Goal: Task Accomplishment & Management: Use online tool/utility

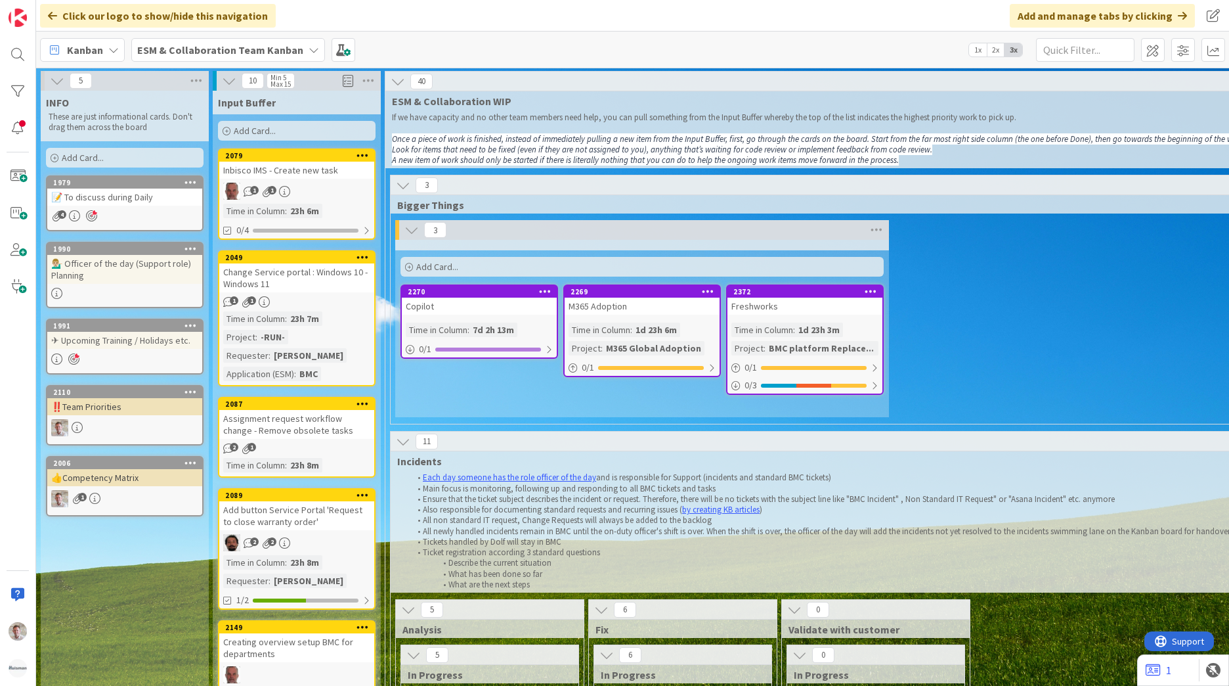
click at [183, 45] on b "ESM & Collaboration Team Kanban" at bounding box center [220, 49] width 166 height 13
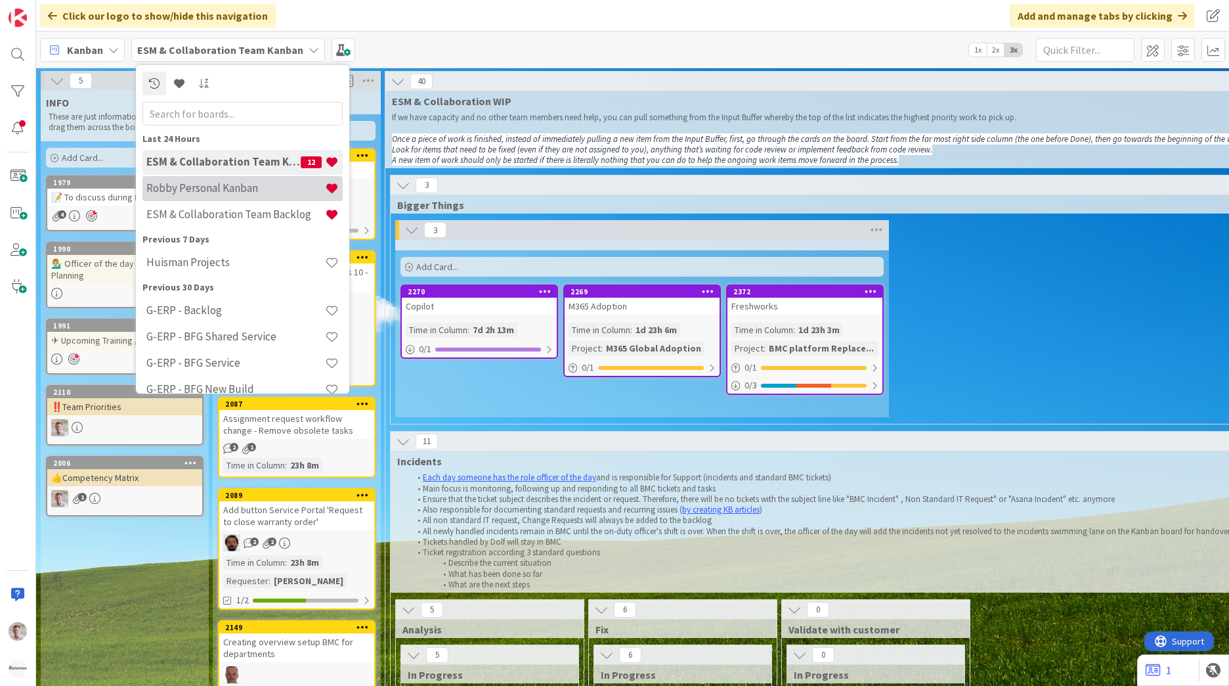
click at [219, 192] on h4 "Robby Personal Kanban" at bounding box center [235, 187] width 179 height 13
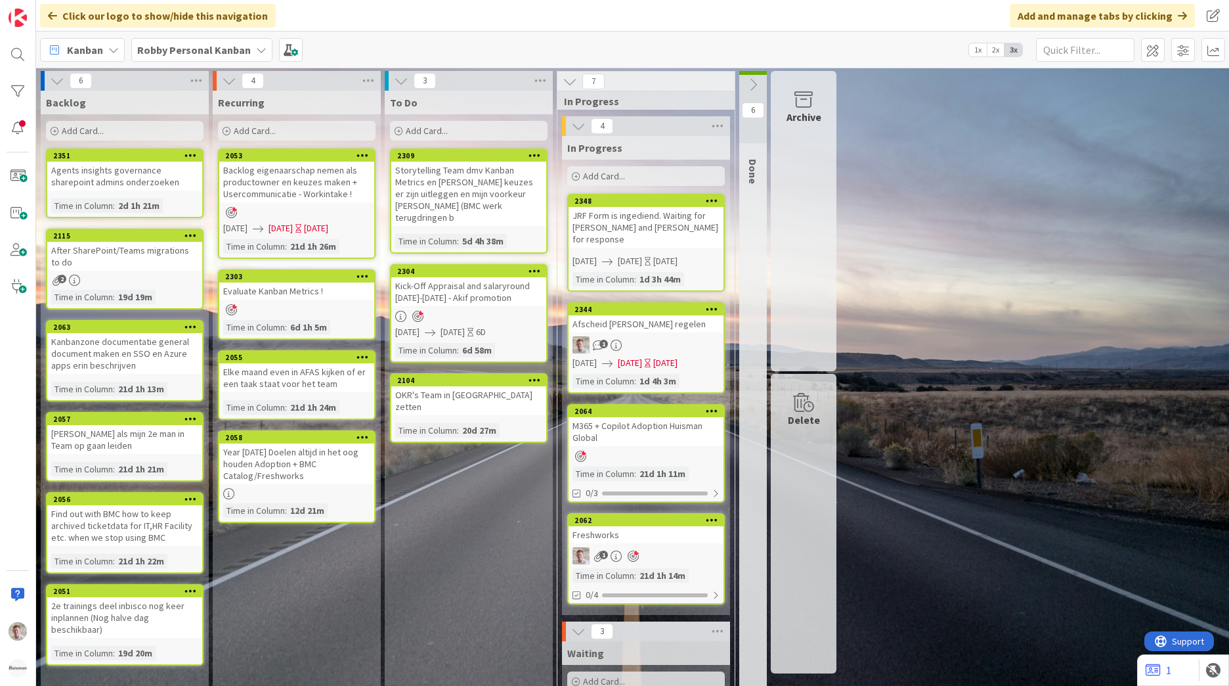
click at [424, 133] on span "Add Card..." at bounding box center [427, 131] width 42 height 12
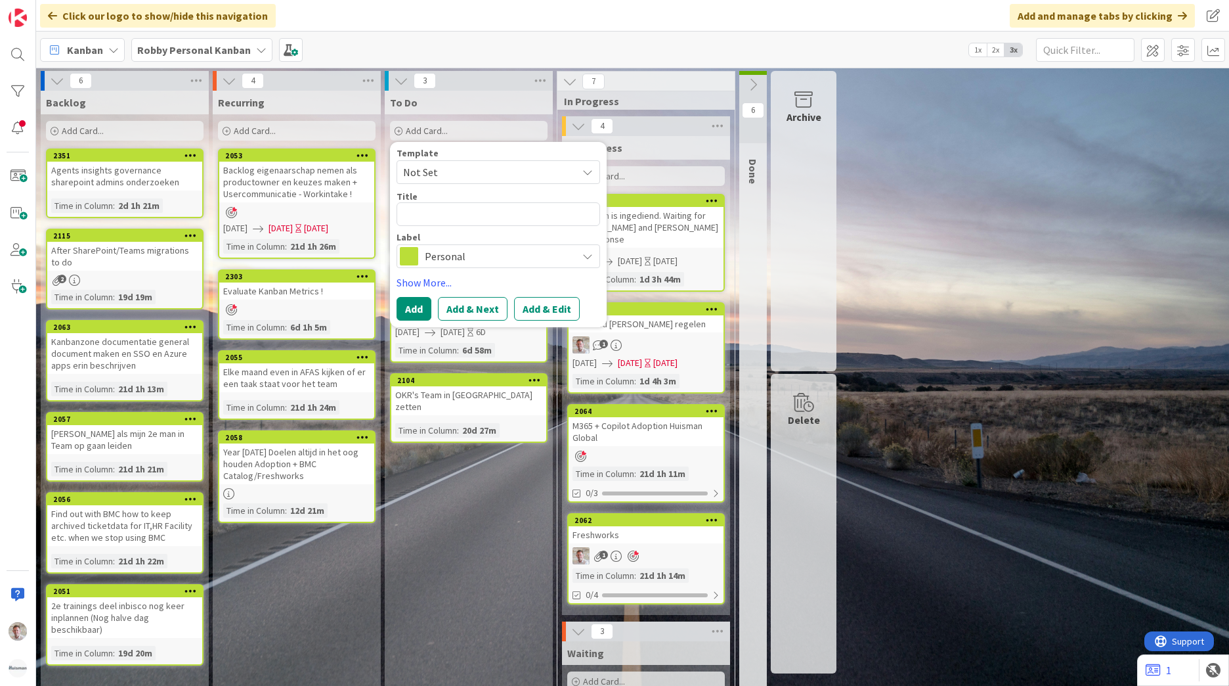
click at [424, 208] on textarea at bounding box center [499, 214] width 204 height 24
type textarea "x"
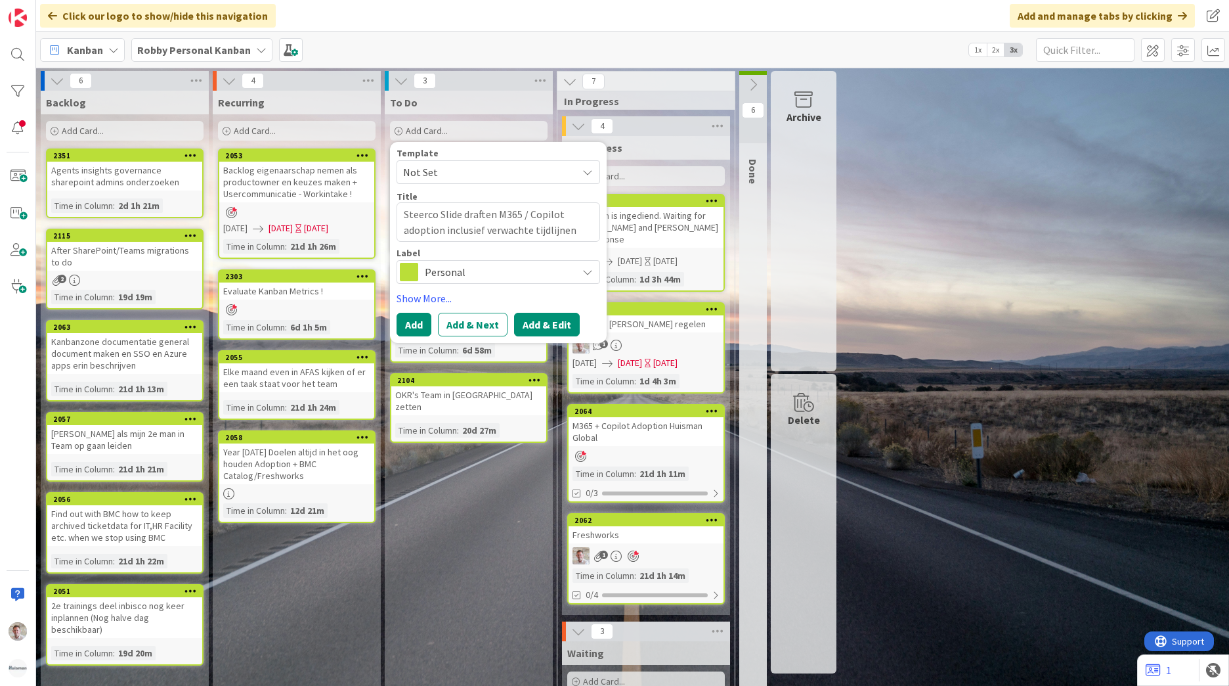
type textarea "Steerco Slide draften M365 / Copilot adoption inclusief verwachte tijdlijnen et…"
click at [529, 322] on button "Add & Edit" at bounding box center [547, 325] width 66 height 24
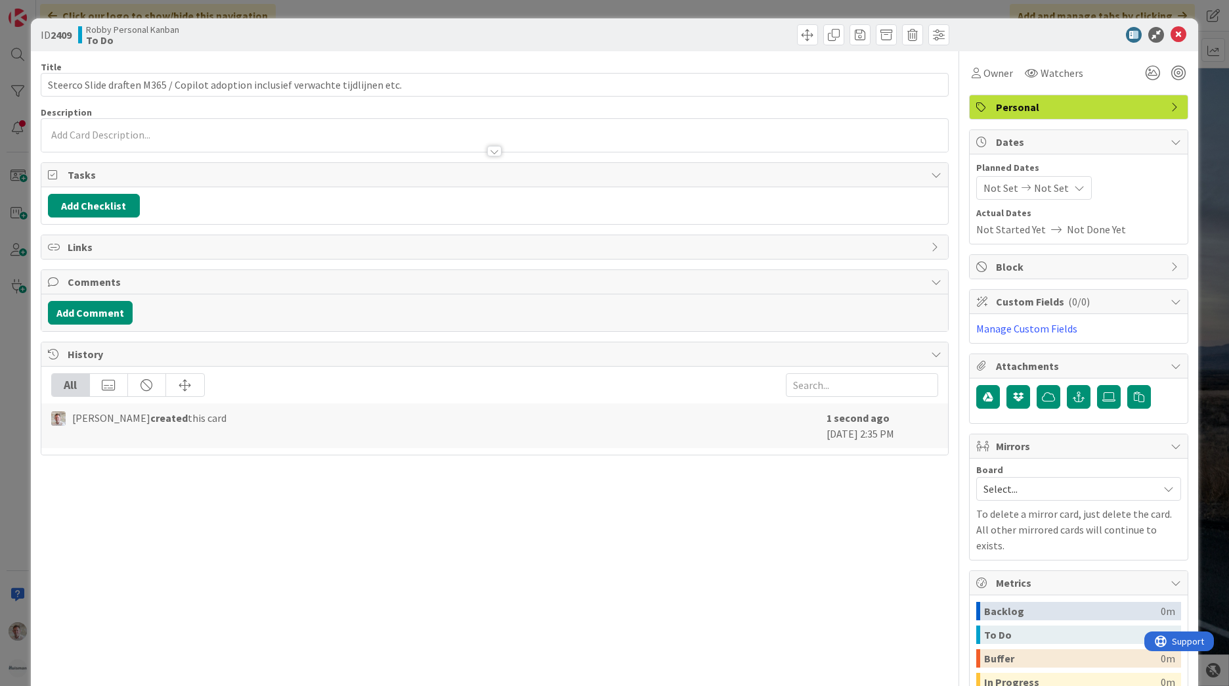
click at [1002, 190] on span "Not Set" at bounding box center [1001, 188] width 35 height 16
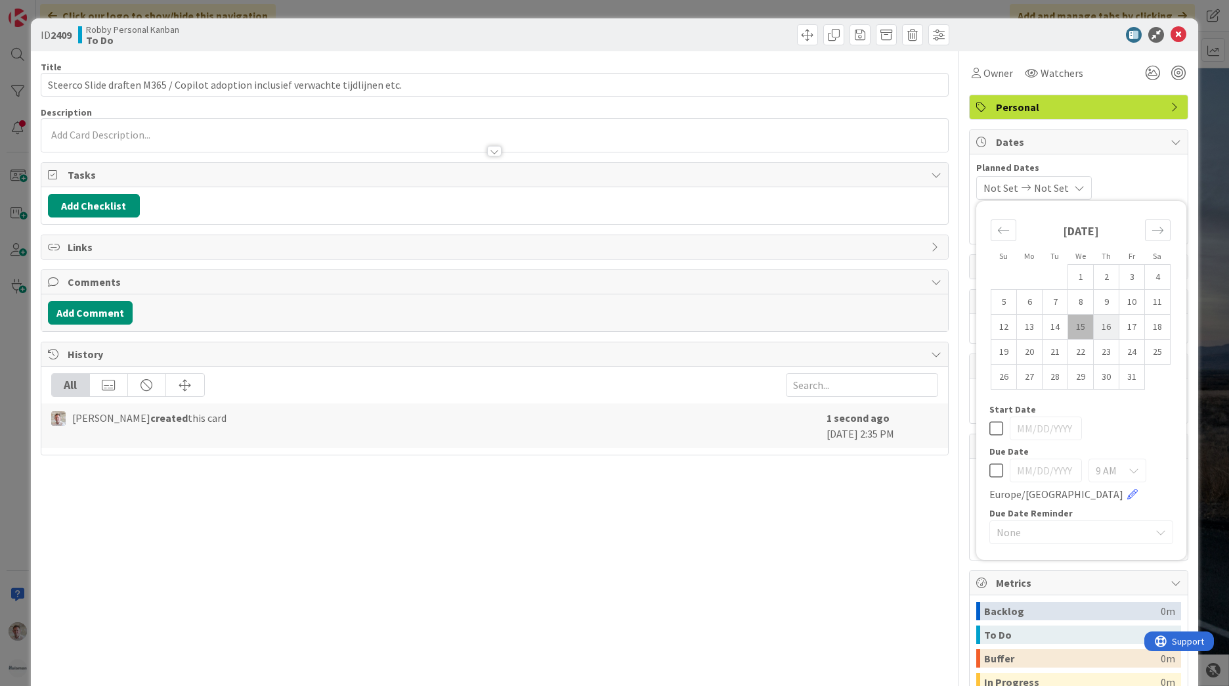
click at [1101, 327] on td "16" at bounding box center [1107, 327] width 26 height 25
type input "[DATE]"
click at [1101, 327] on td "16" at bounding box center [1107, 327] width 26 height 25
type input "[DATE]"
click at [1171, 35] on icon at bounding box center [1179, 35] width 16 height 16
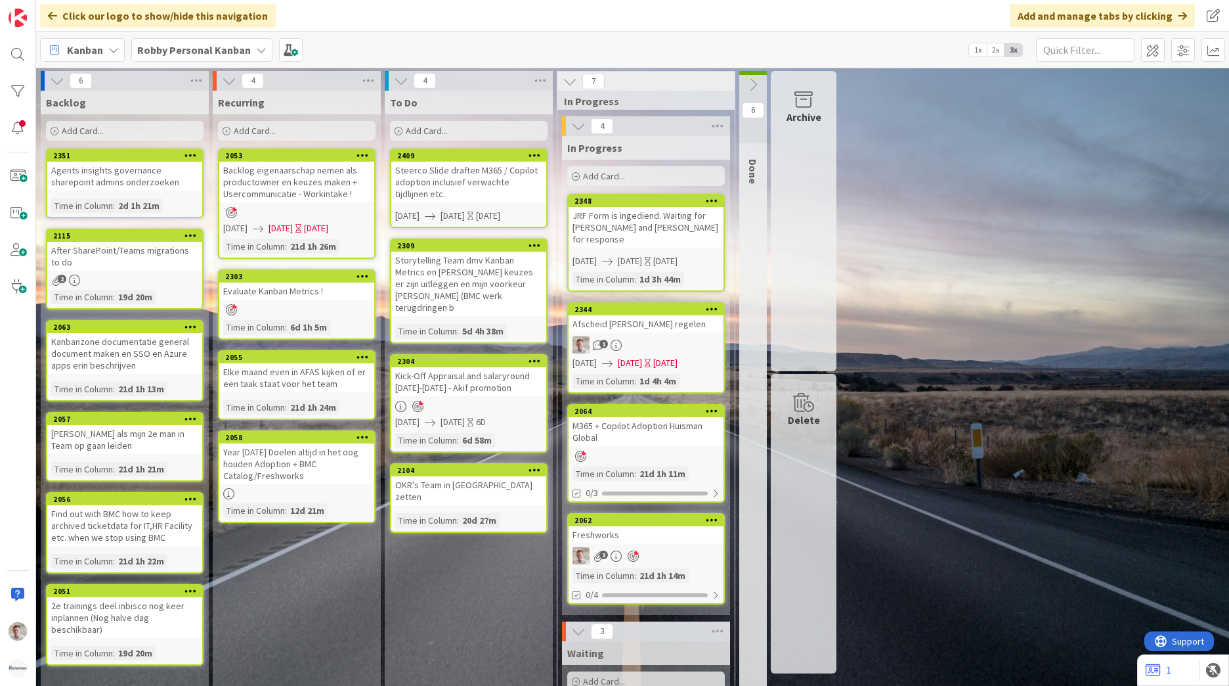
click at [971, 261] on div "6 Backlog Add Card... 2351 Agents insights governance sharepoint admins onderzo…" at bounding box center [633, 540] width 1188 height 938
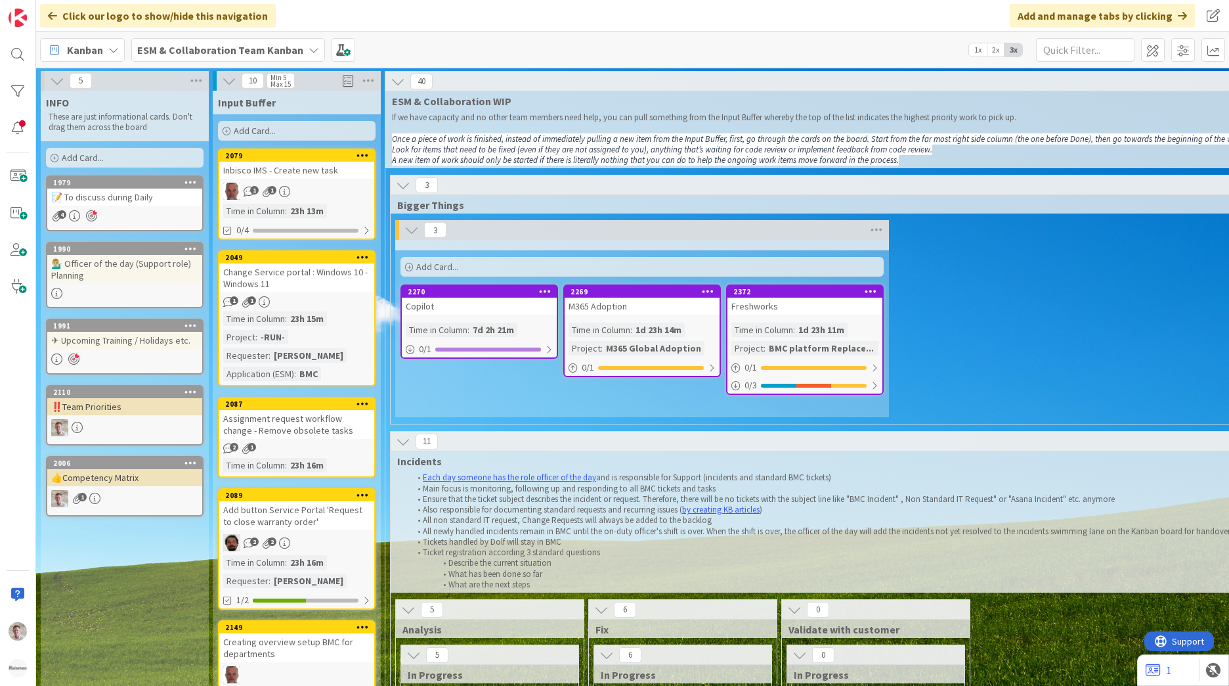
click at [276, 52] on b "ESM & Collaboration Team Kanban" at bounding box center [220, 49] width 166 height 13
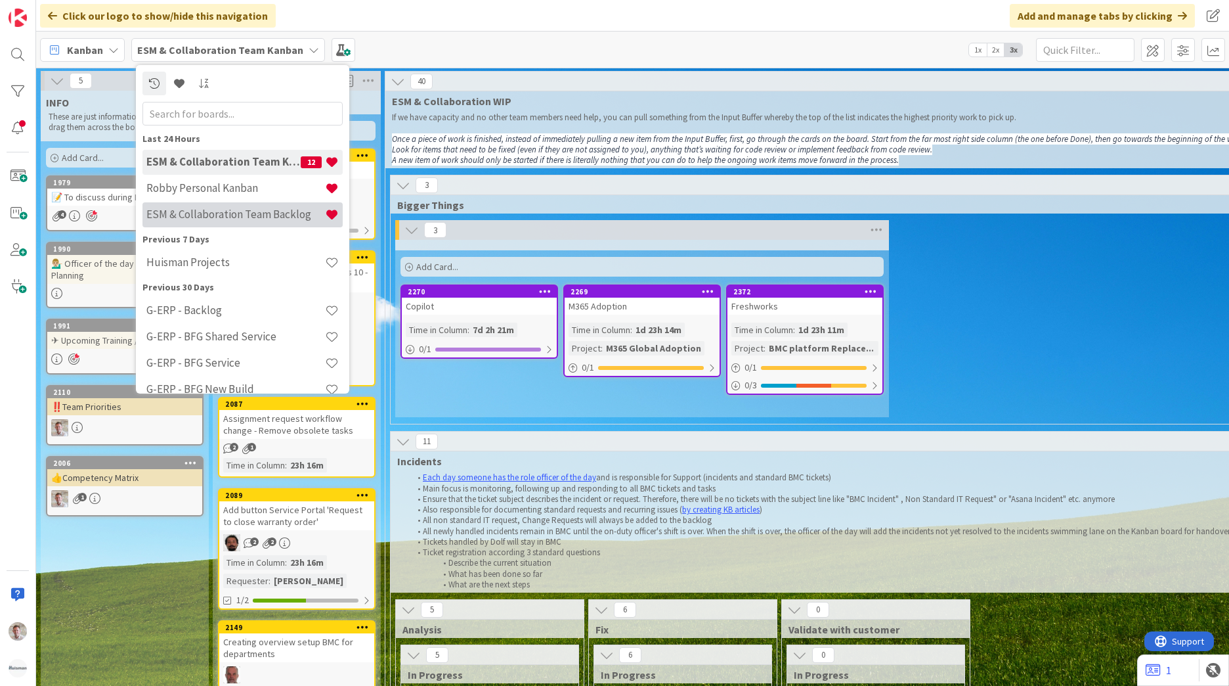
click at [231, 212] on h4 "ESM & Collaboration Team Backlog" at bounding box center [235, 214] width 179 height 13
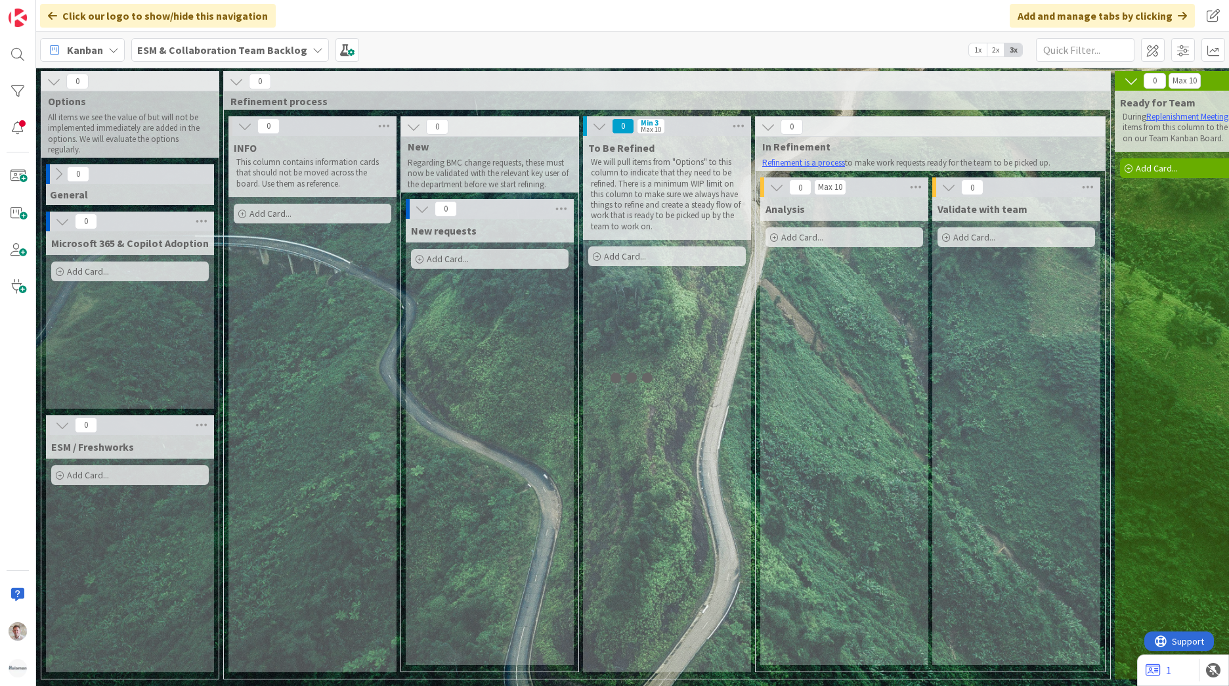
click at [240, 51] on b "ESM & Collaboration Team Backlog" at bounding box center [222, 49] width 170 height 13
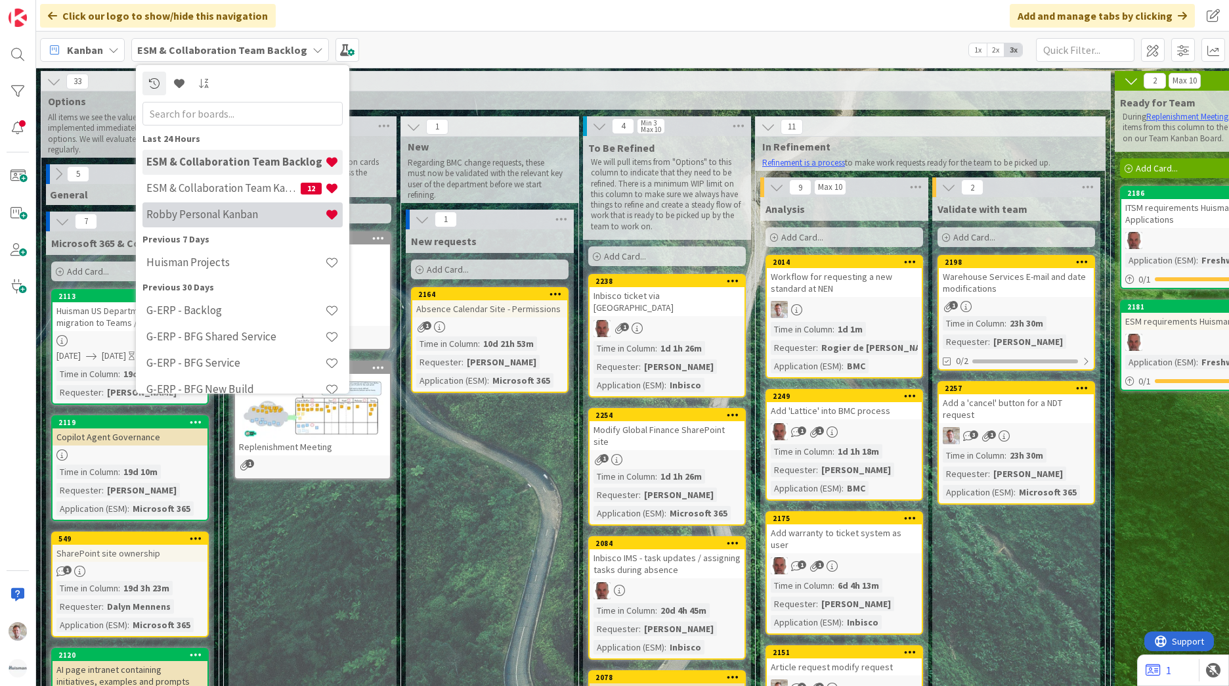
click at [236, 222] on div "Robby Personal Kanban" at bounding box center [243, 214] width 200 height 25
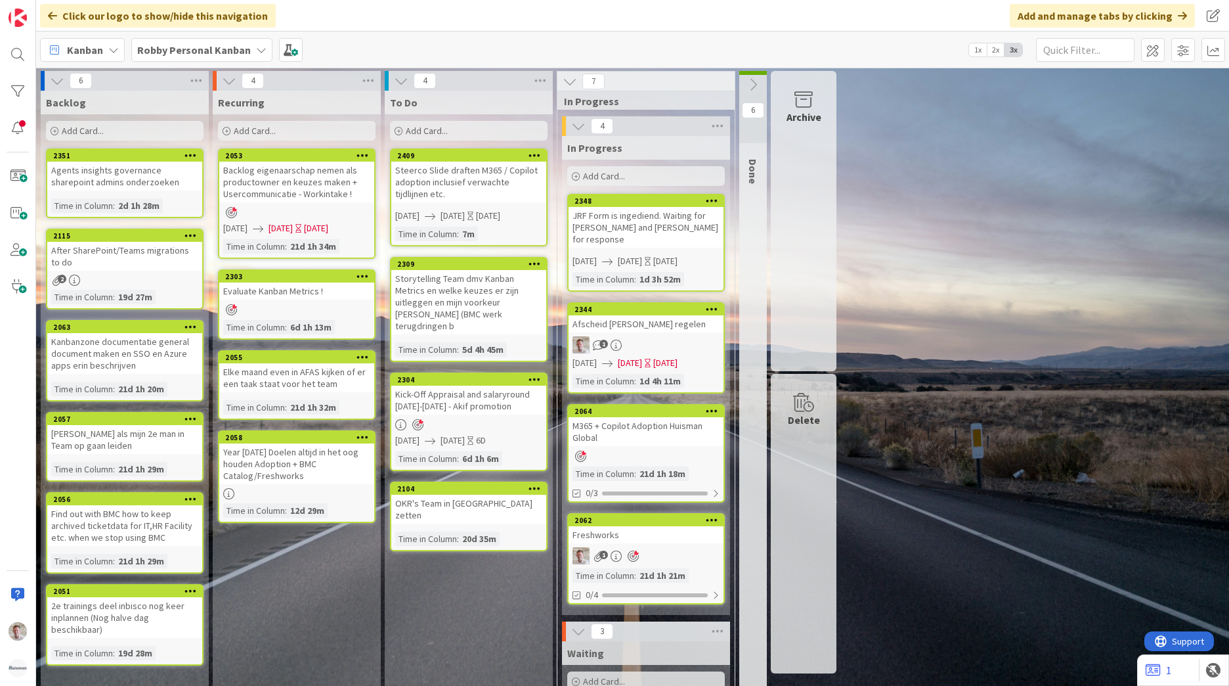
click at [338, 187] on div "Backlog eigenaarschap nemen als productowner en keuzes maken + Usercommunicatie…" at bounding box center [296, 182] width 155 height 41
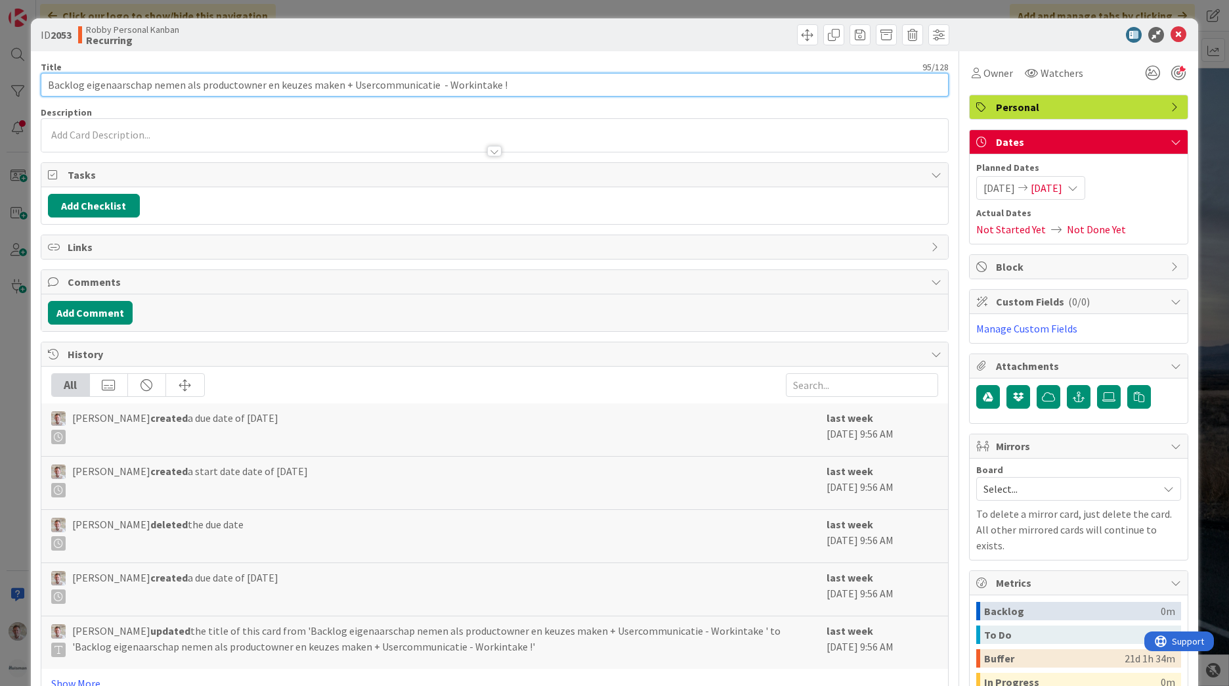
drag, startPoint x: 441, startPoint y: 89, endPoint x: 697, endPoint y: 84, distance: 256.8
click at [687, 85] on input "Backlog eigenaarschap nemen als productowner en keuzes maken + Usercommunicatie…" at bounding box center [495, 85] width 908 height 24
type input "Backlog eigenaarschap nemen als productowner en keuzes maken + Usercommunicatie…"
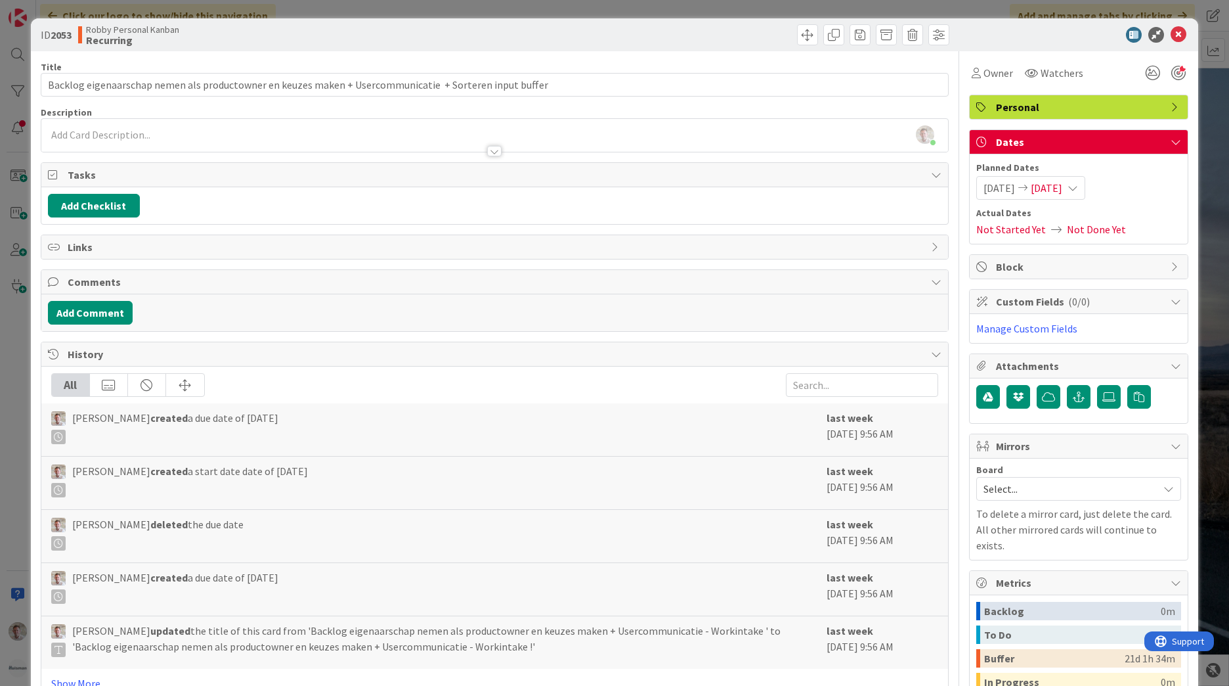
click at [1031, 185] on icon at bounding box center [1023, 187] width 16 height 9
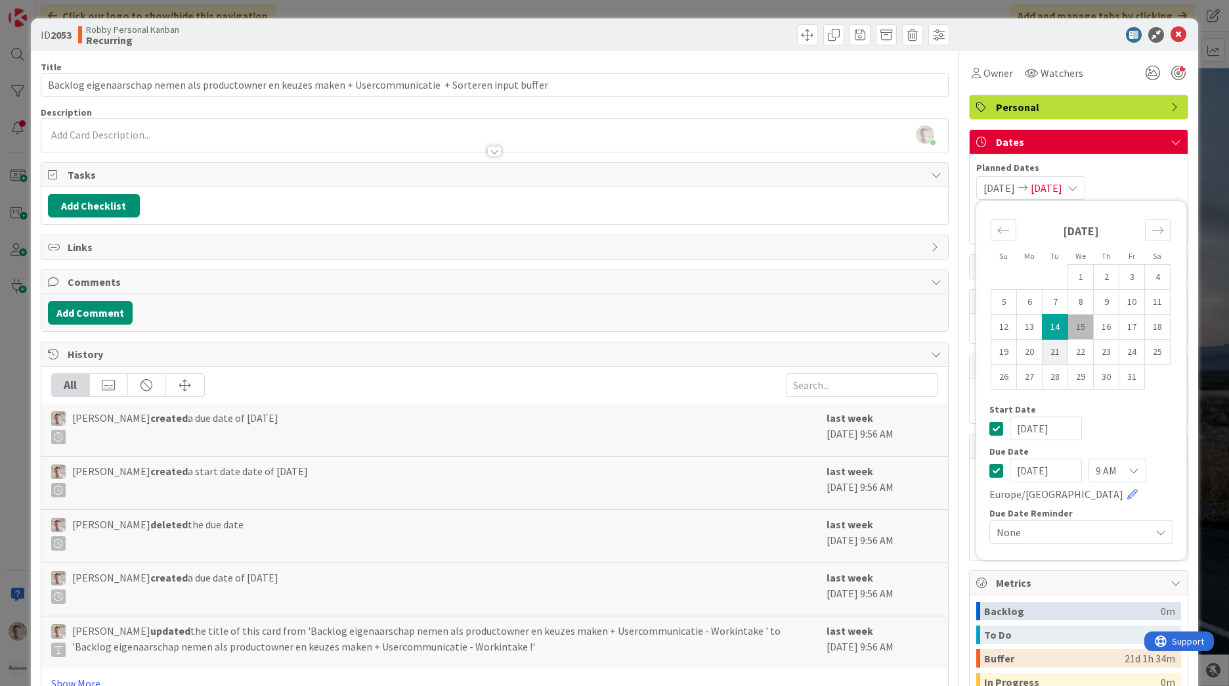
click at [1043, 350] on td "21" at bounding box center [1056, 352] width 26 height 25
type input "[DATE]"
click at [1043, 350] on td "21" at bounding box center [1056, 352] width 26 height 25
type input "[DATE]"
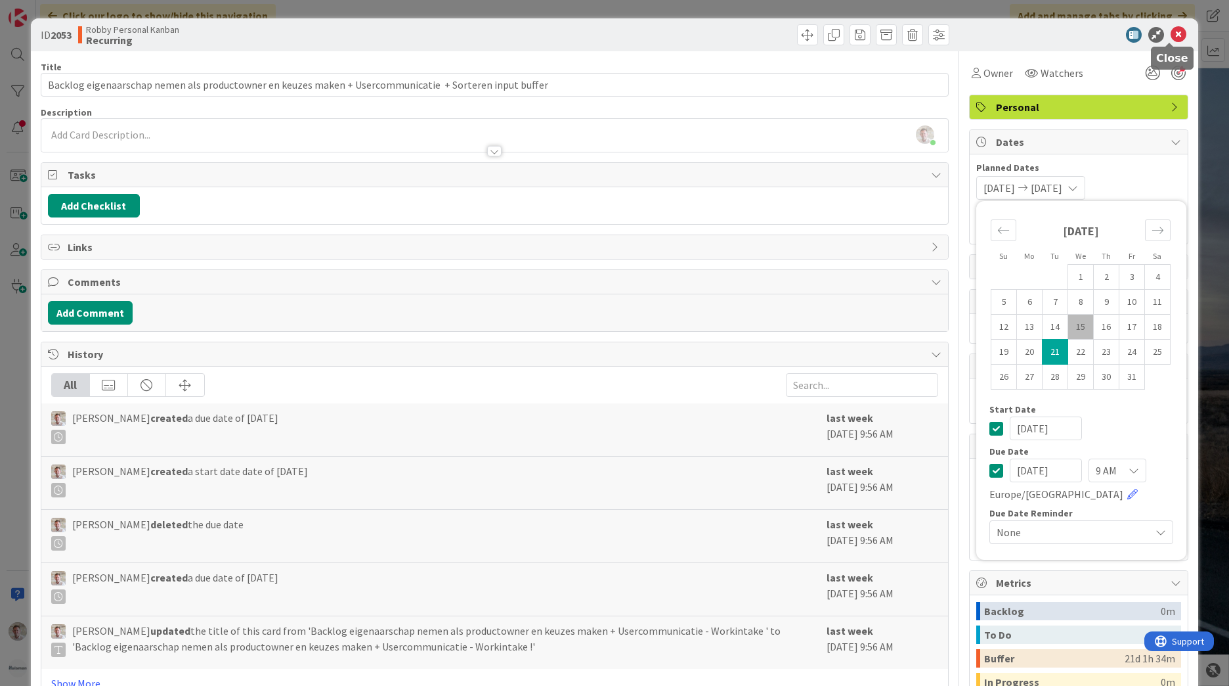
click at [1171, 32] on icon at bounding box center [1179, 35] width 16 height 16
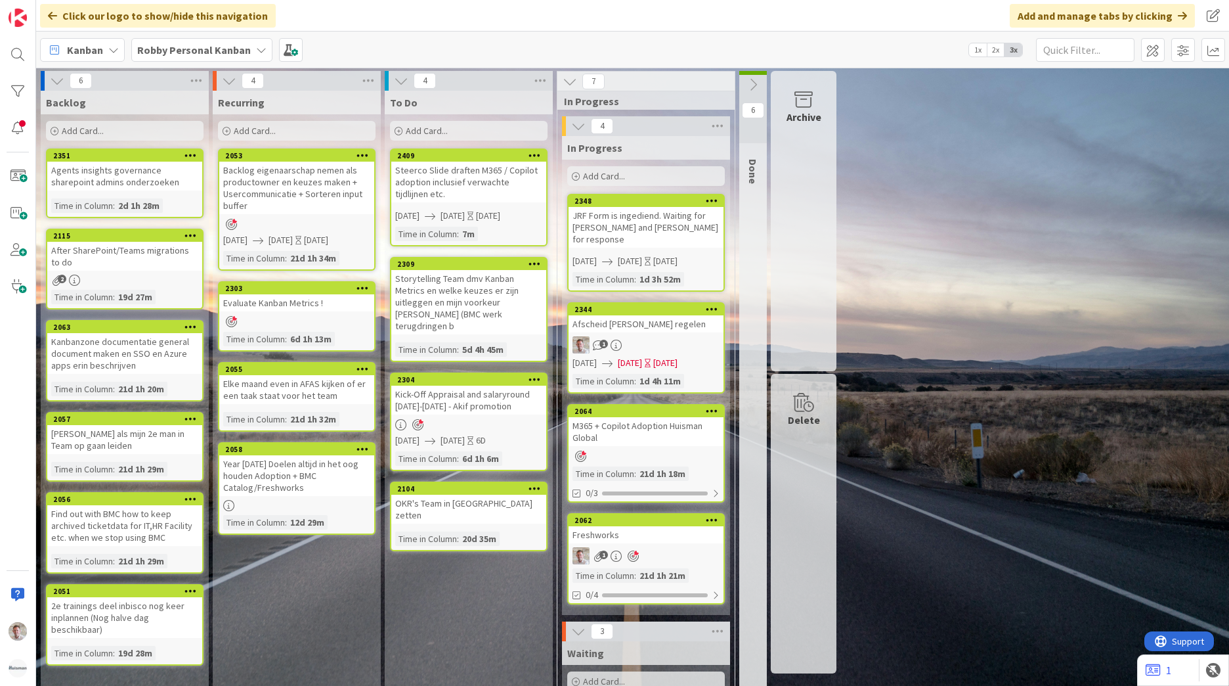
click at [236, 55] on b "Robby Personal Kanban" at bounding box center [194, 49] width 114 height 13
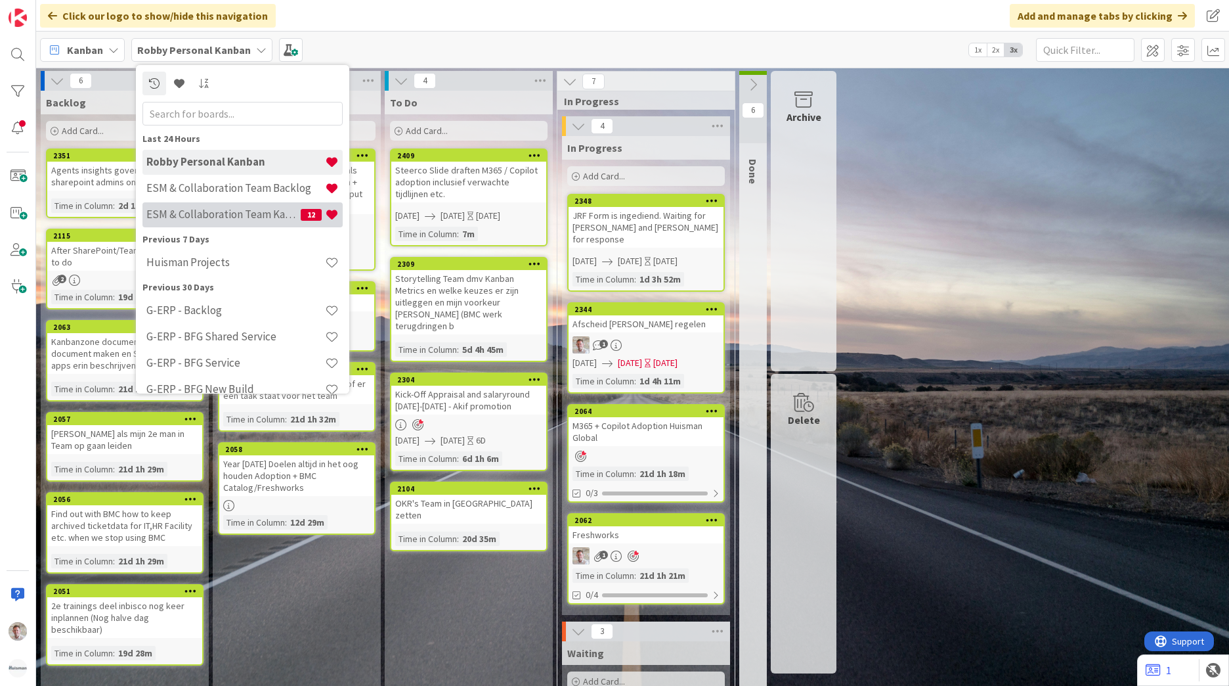
click at [245, 220] on h4 "ESM & Collaboration Team Kanban" at bounding box center [223, 214] width 154 height 13
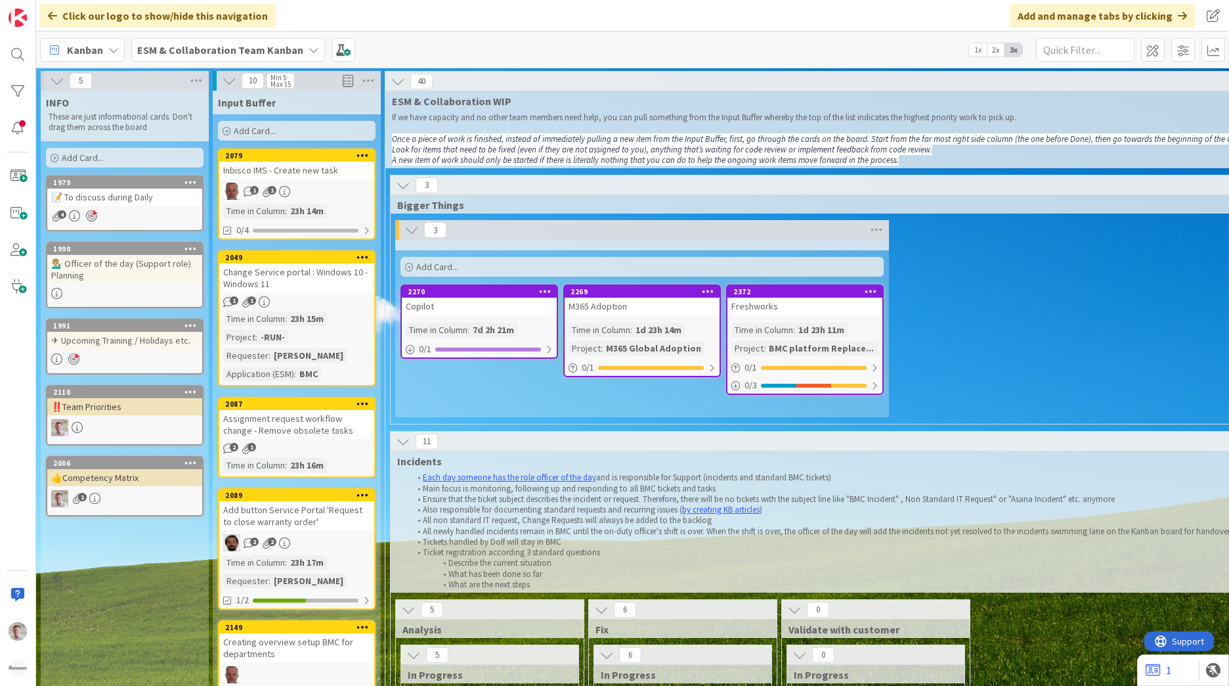
click at [315, 277] on div "Change Service portal : Windows 10 - Windows 11" at bounding box center [296, 277] width 155 height 29
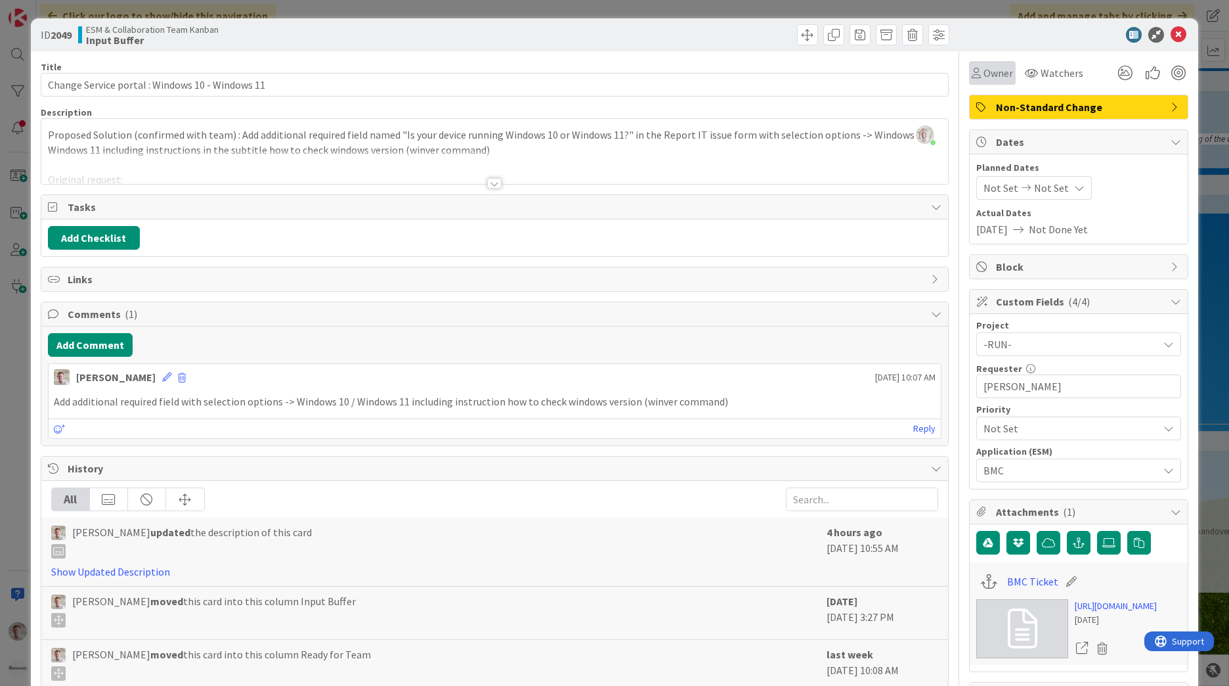
click at [988, 74] on span "Owner" at bounding box center [999, 73] width 30 height 16
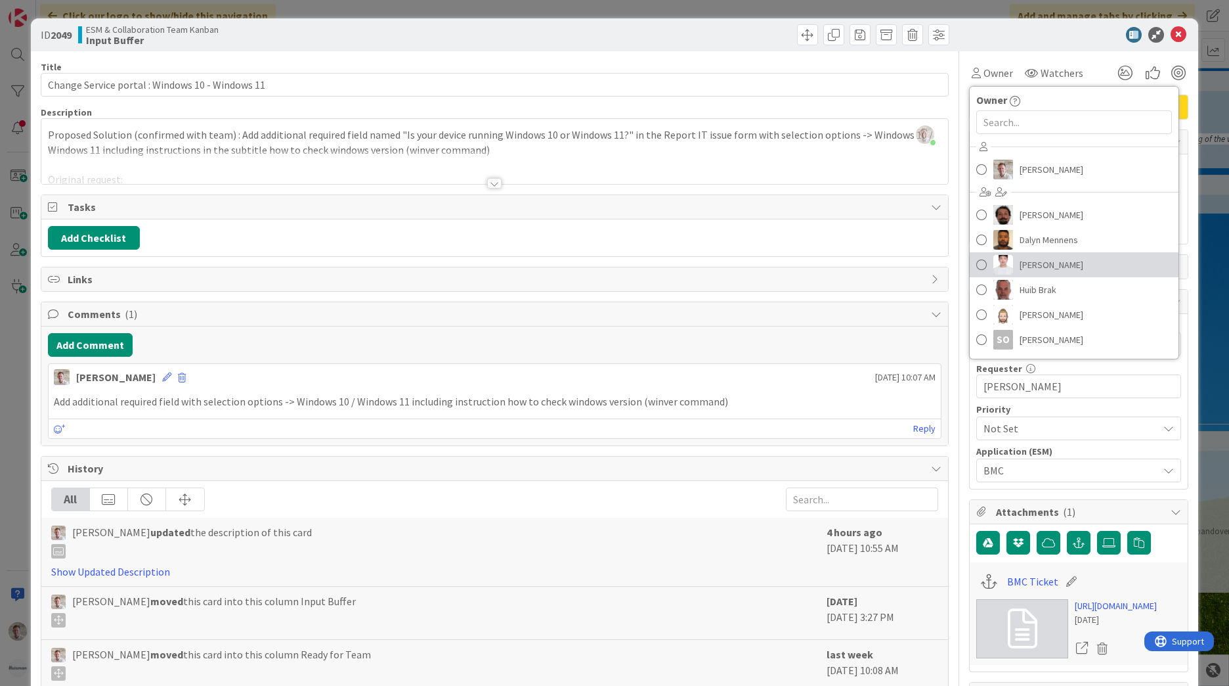
click at [1022, 268] on span "Frank Shen" at bounding box center [1052, 265] width 64 height 20
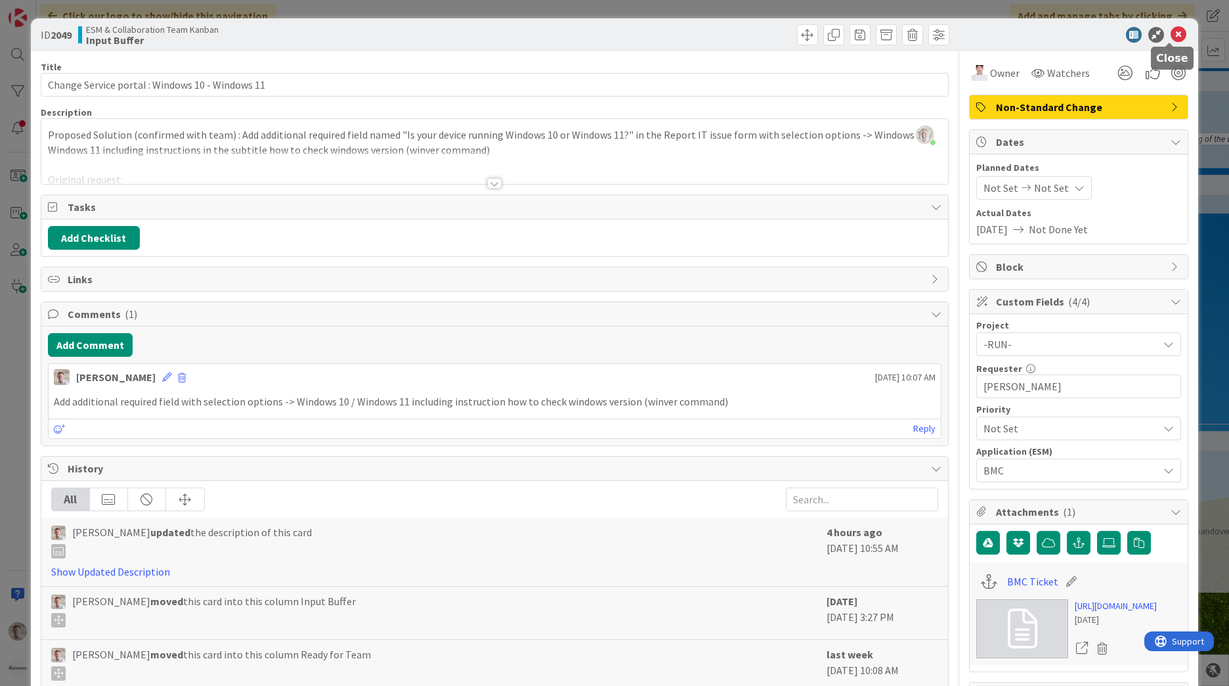
click at [1172, 33] on icon at bounding box center [1179, 35] width 16 height 16
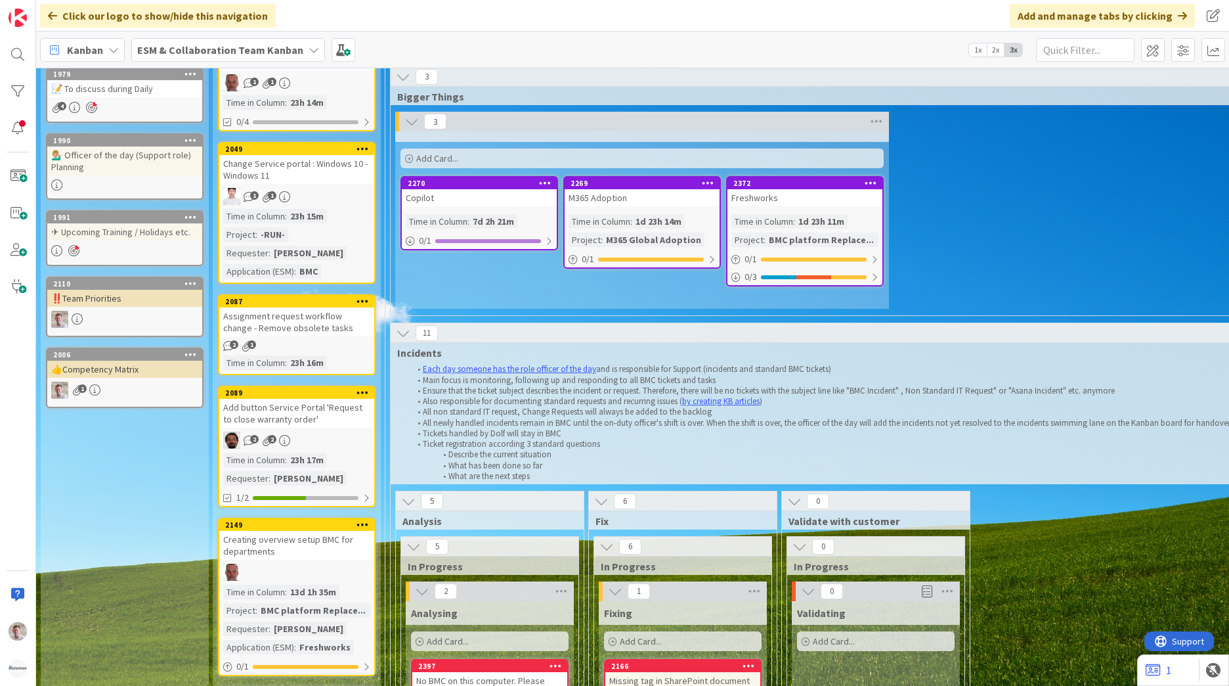
scroll to position [131, 0]
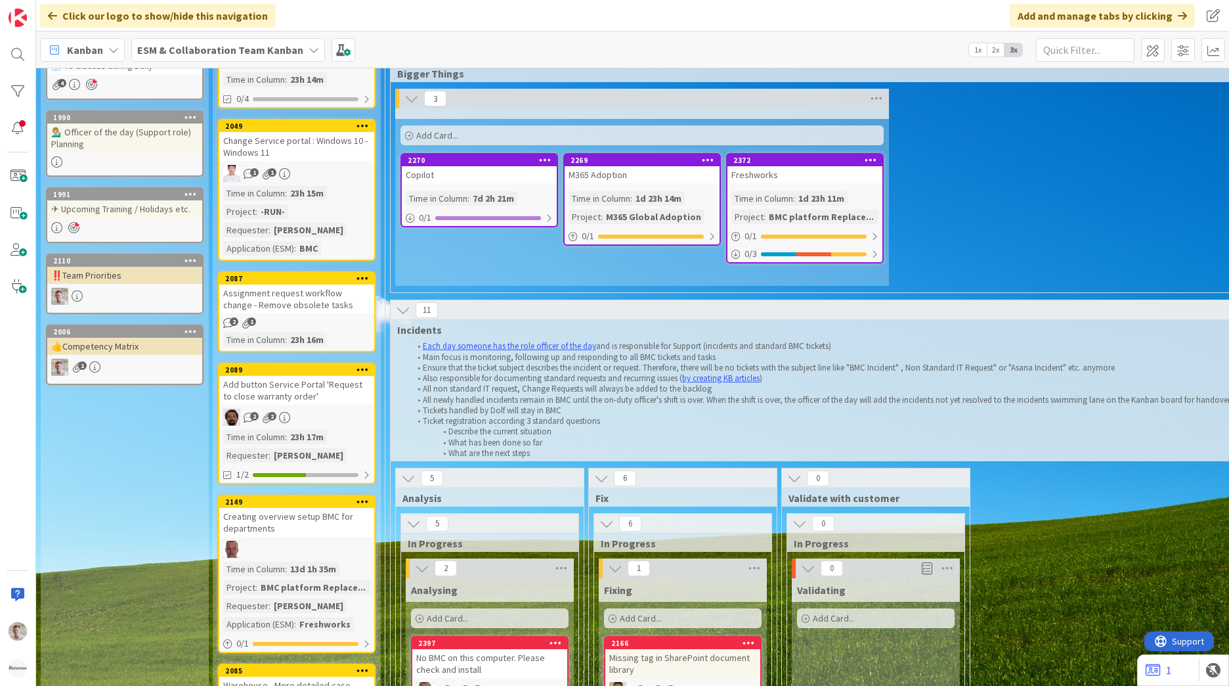
click at [314, 303] on div "Assignment request workflow change - Remove obsolete tasks" at bounding box center [296, 298] width 155 height 29
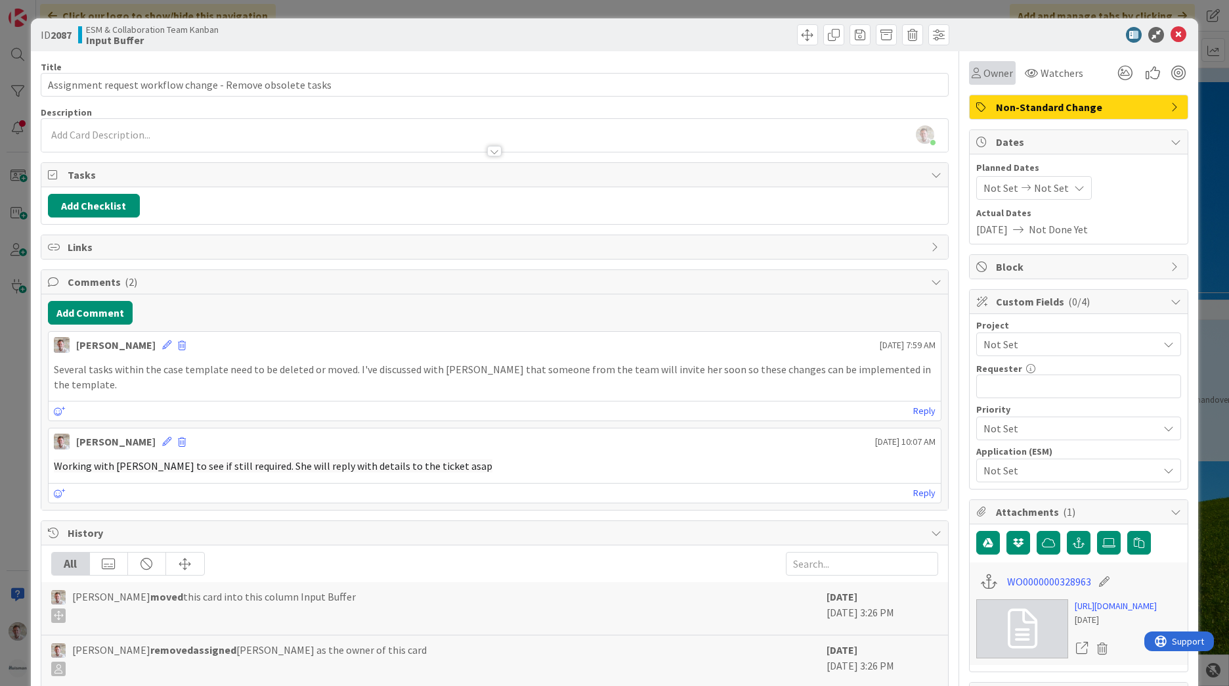
click at [994, 80] on span "Owner" at bounding box center [999, 73] width 30 height 16
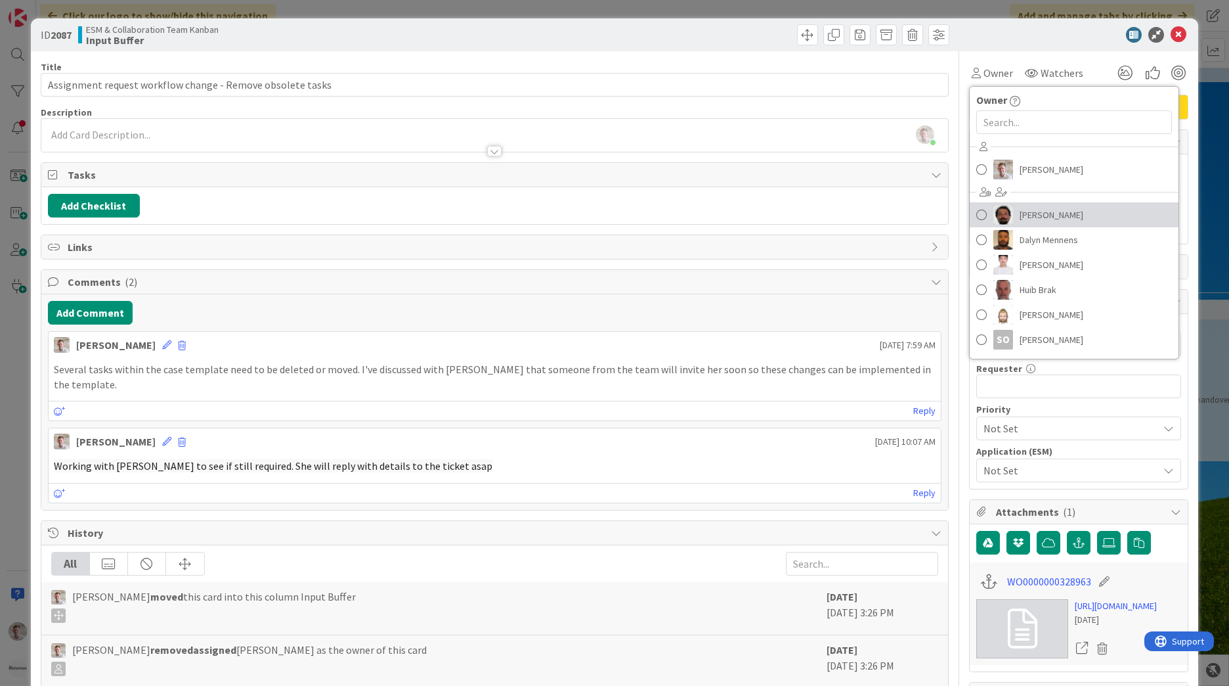
click at [1027, 217] on span "Akif Cevik" at bounding box center [1052, 215] width 64 height 20
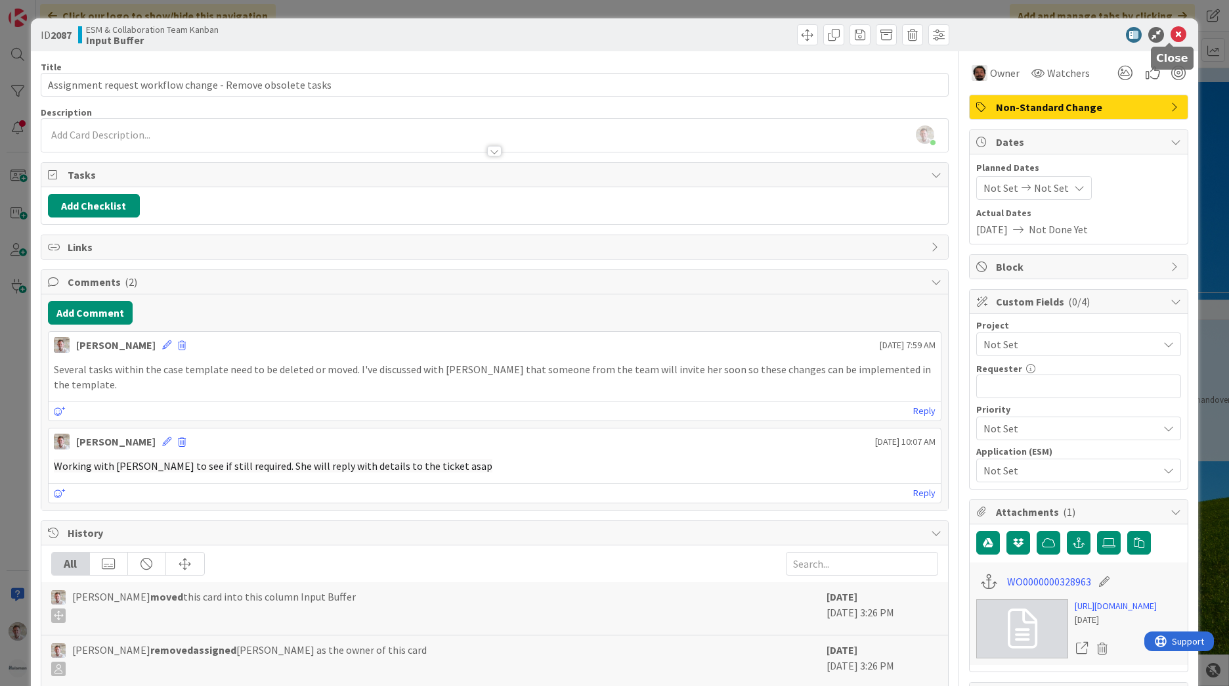
click at [1173, 32] on icon at bounding box center [1179, 35] width 16 height 16
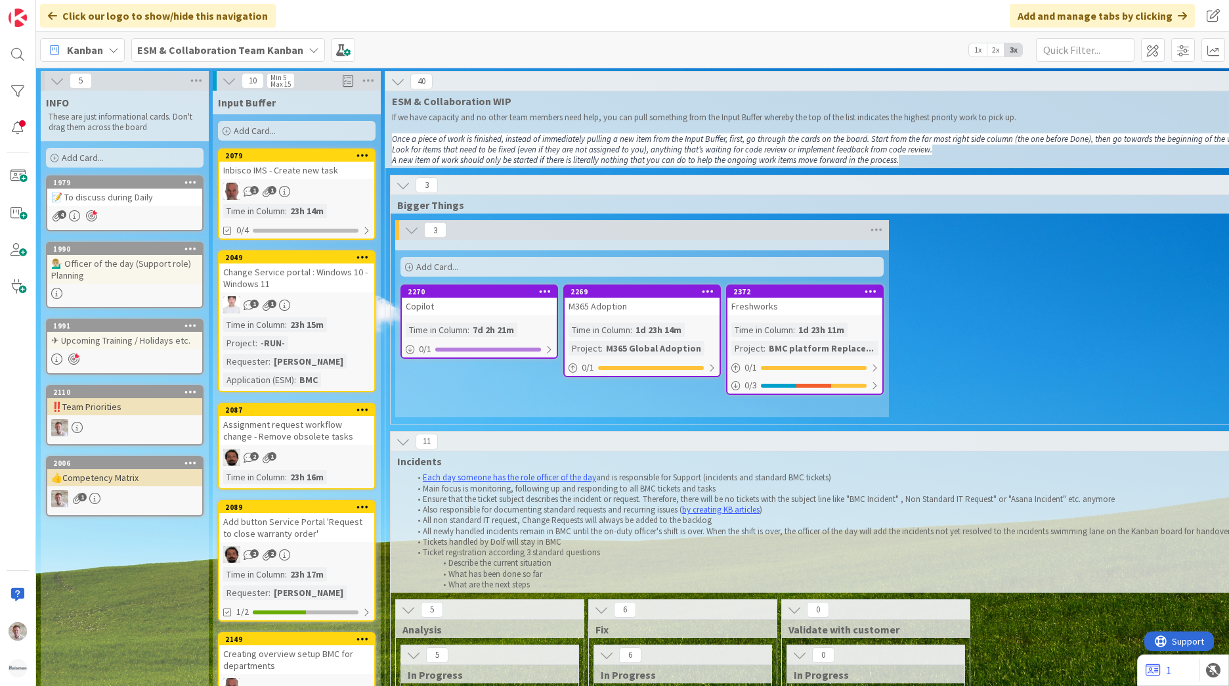
click at [231, 55] on b "ESM & Collaboration Team Kanban" at bounding box center [220, 49] width 166 height 13
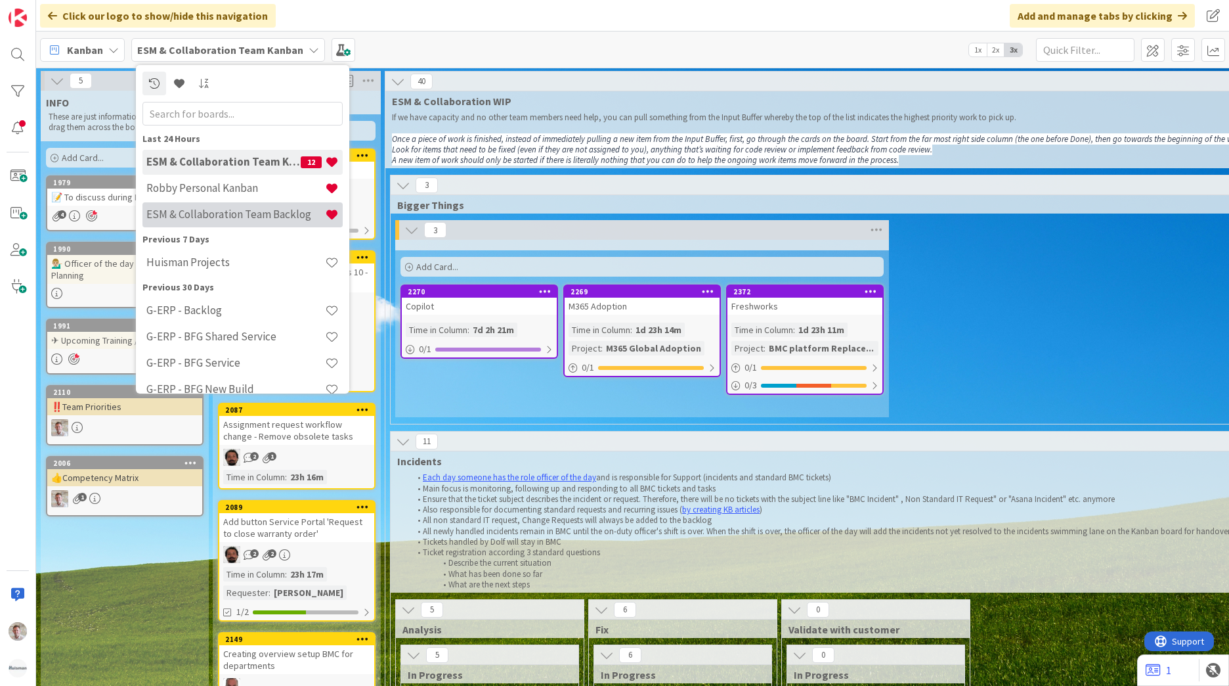
click at [254, 223] on div "ESM & Collaboration Team Backlog" at bounding box center [243, 214] width 200 height 25
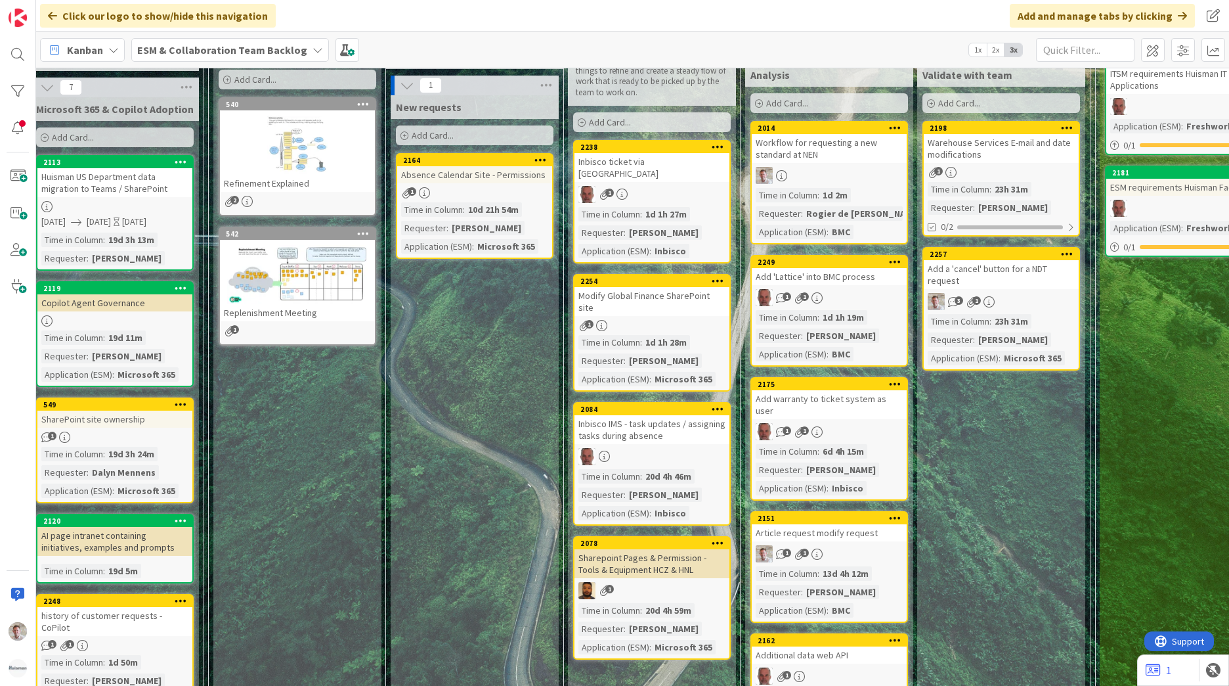
scroll to position [0, 15]
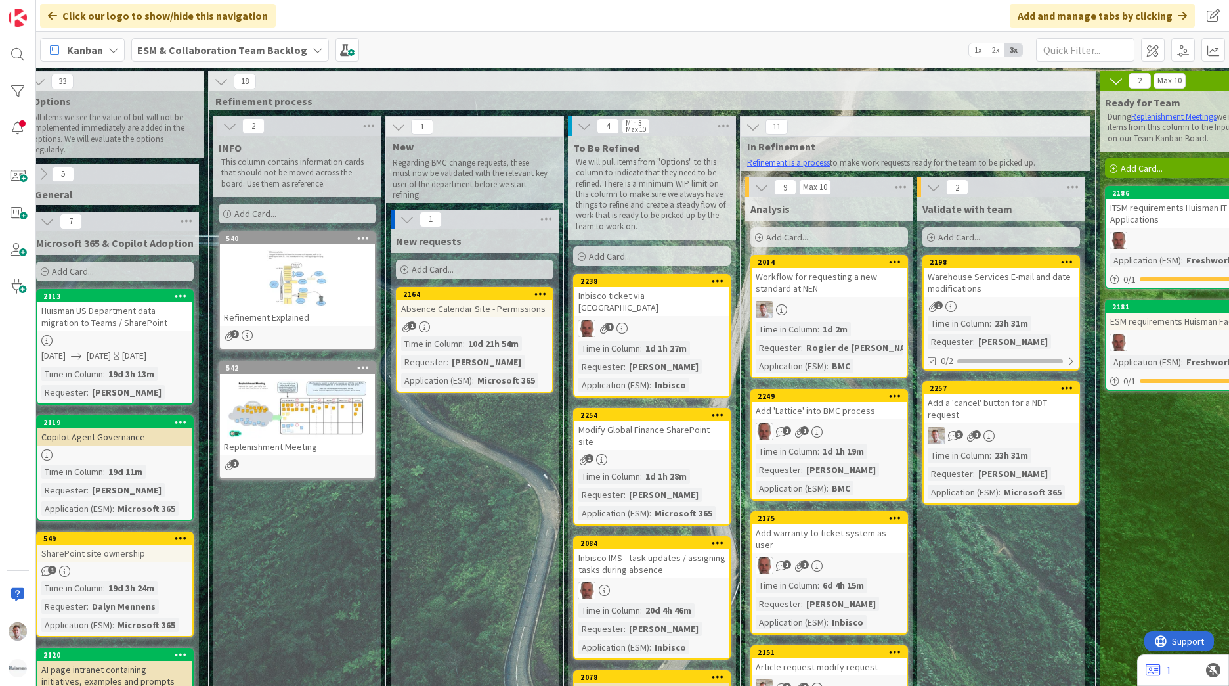
drag, startPoint x: 259, startPoint y: 46, endPoint x: 374, endPoint y: 558, distance: 524.2
click at [259, 46] on b "ESM & Collaboration Team Backlog" at bounding box center [222, 49] width 170 height 13
